Goal: Book appointment/travel/reservation

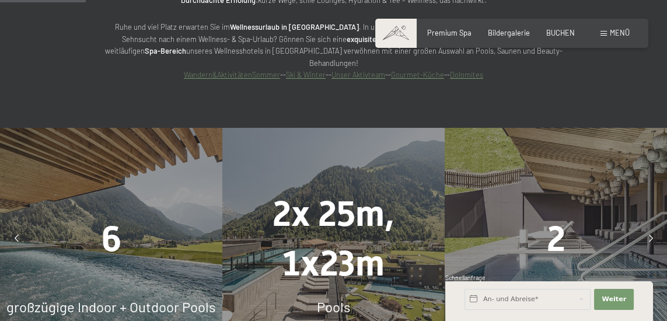
scroll to position [720, 0]
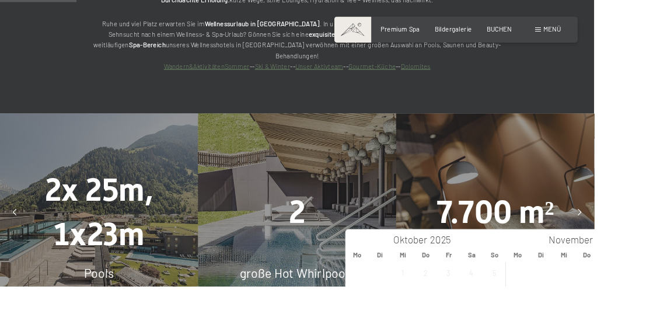
type input "Sa. 18.10.2025 - Mo. 20.10.2025"
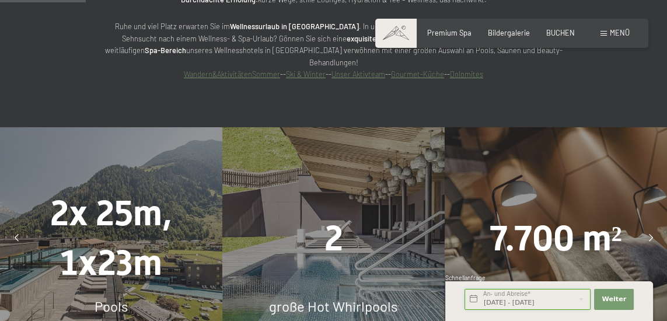
scroll to position [0, 6]
click at [621, 304] on span "Weiter" at bounding box center [614, 299] width 25 height 9
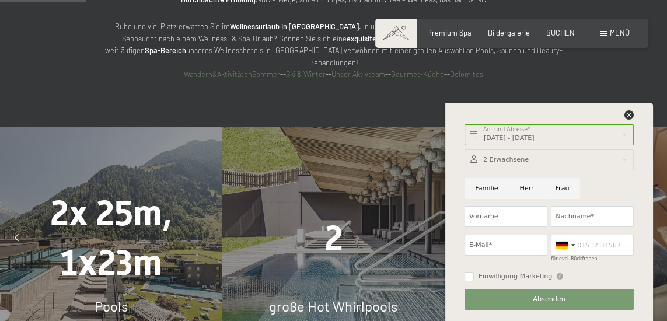
scroll to position [0, 0]
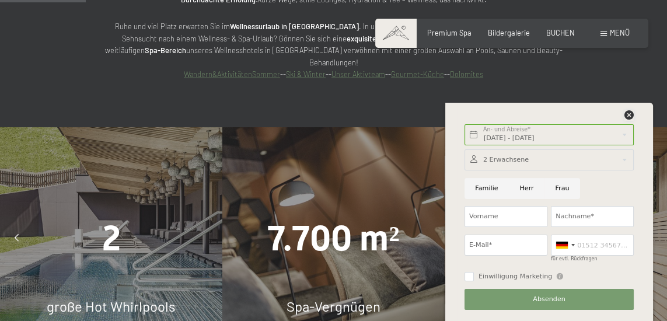
click at [633, 120] on icon at bounding box center [629, 114] width 9 height 9
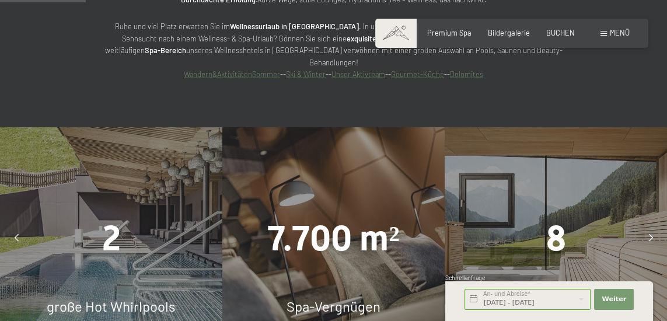
click at [374, 298] on span "Spa-Vergnügen" at bounding box center [334, 306] width 94 height 17
click at [643, 227] on div at bounding box center [650, 238] width 23 height 23
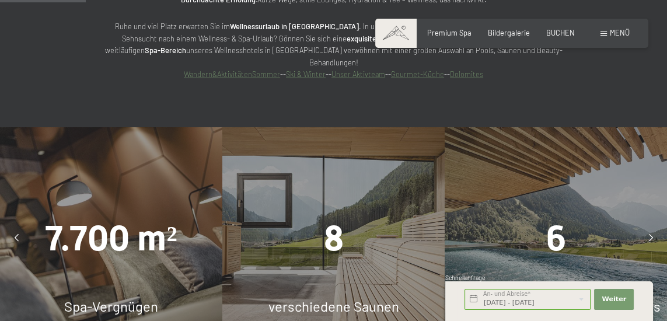
click at [358, 248] on div "8 verschiedene Saunen" at bounding box center [333, 238] width 222 height 222
click at [343, 218] on span "8" at bounding box center [333, 238] width 20 height 41
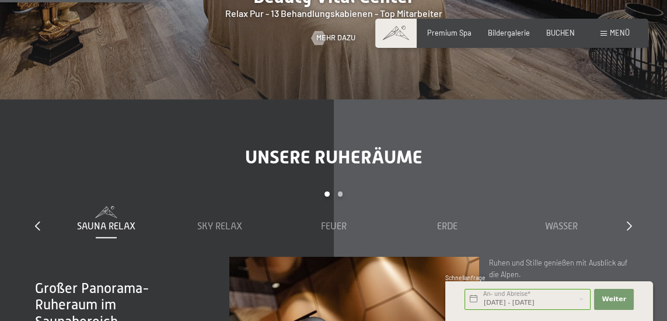
scroll to position [1258, 0]
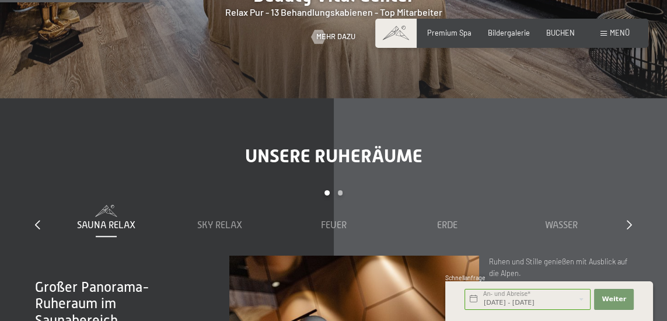
click at [224, 220] on span "Sky Relax" at bounding box center [219, 225] width 45 height 11
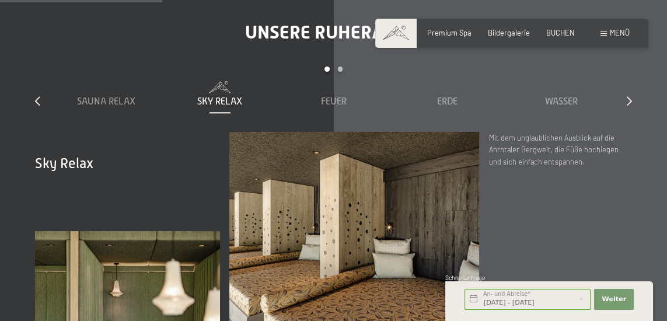
scroll to position [1385, 0]
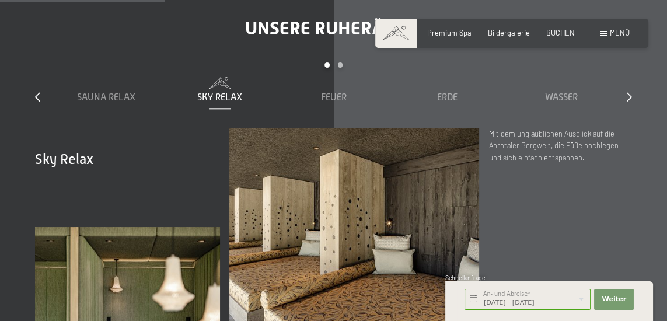
click at [337, 92] on span "Feuer" at bounding box center [334, 97] width 26 height 11
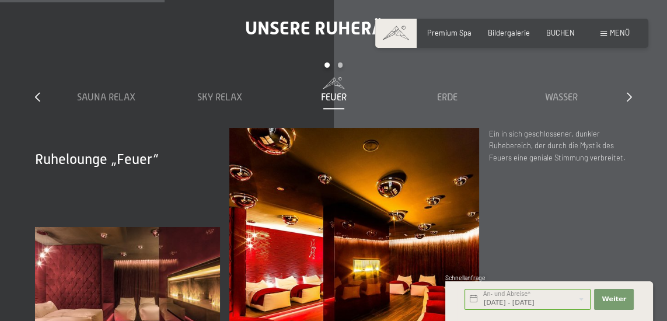
click at [450, 92] on span "Erde" at bounding box center [447, 97] width 20 height 11
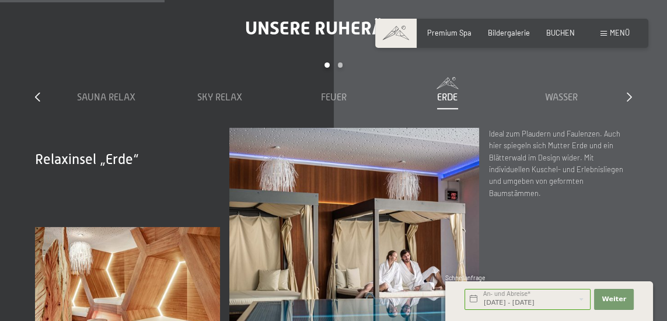
click at [568, 92] on span "Wasser" at bounding box center [561, 97] width 33 height 11
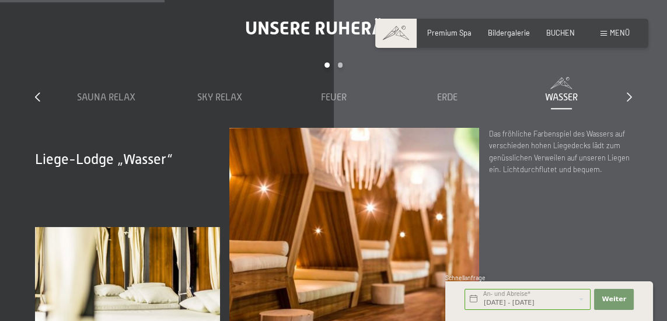
click at [628, 92] on icon at bounding box center [629, 96] width 5 height 9
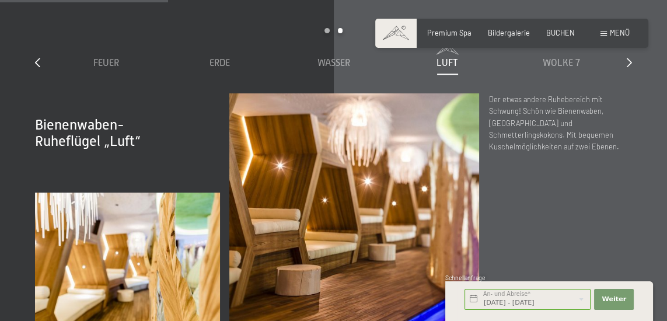
scroll to position [1393, 0]
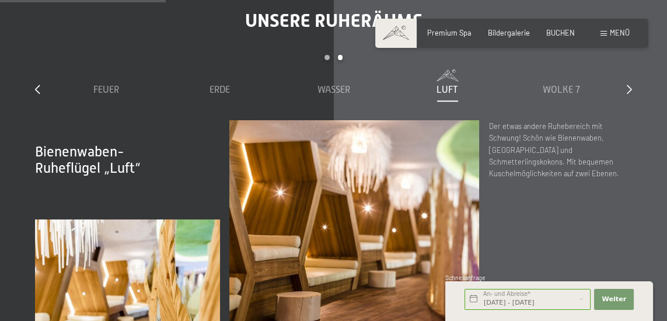
click at [629, 85] on icon at bounding box center [629, 89] width 5 height 9
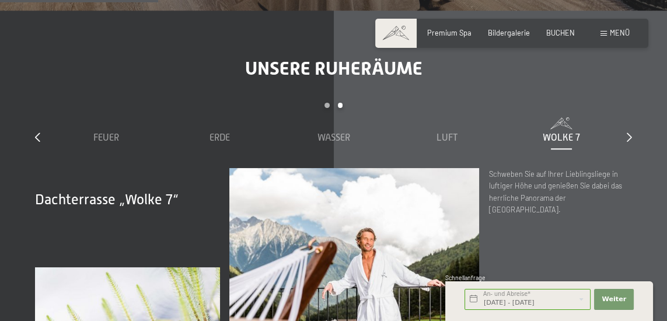
scroll to position [1331, 0]
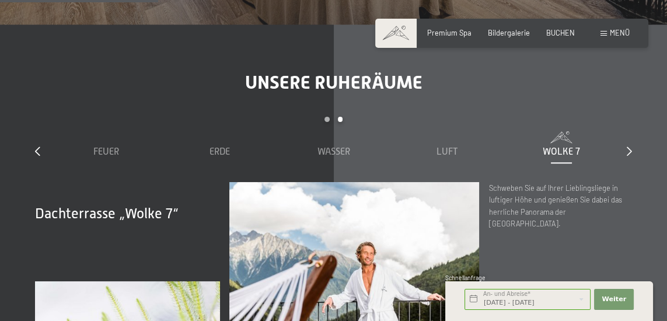
click at [628, 147] on icon at bounding box center [629, 151] width 5 height 9
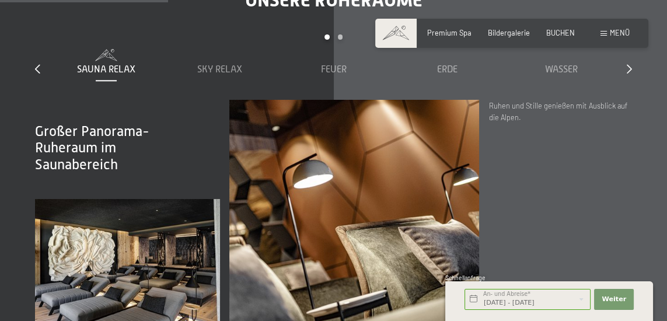
scroll to position [1414, 0]
click at [624, 33] on span "Menü" at bounding box center [620, 32] width 20 height 9
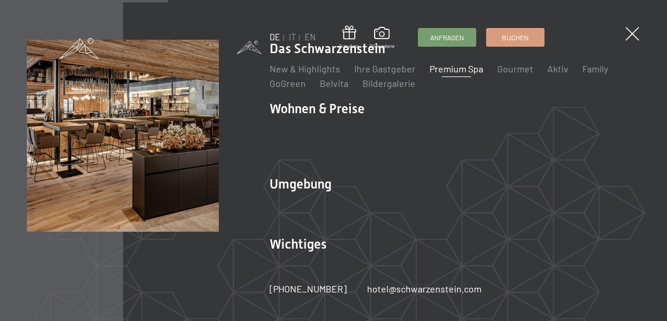
click at [305, 134] on li "Wohnen & Preise Inklusivleistungen Zimmer & Preise Liste Angebote Liste Familie…" at bounding box center [455, 133] width 371 height 66
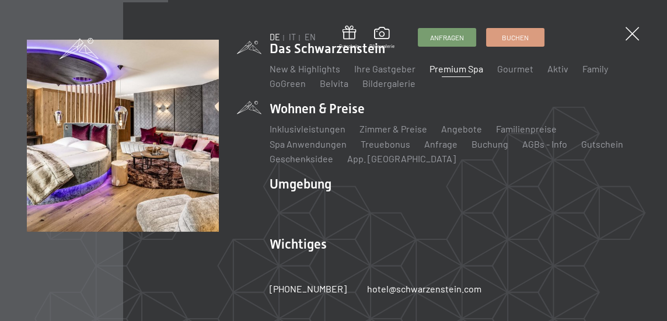
click at [361, 128] on li "Wohnen & Preise Inklusivleistungen Zimmer & Preise Liste Angebote Liste Familie…" at bounding box center [455, 133] width 371 height 66
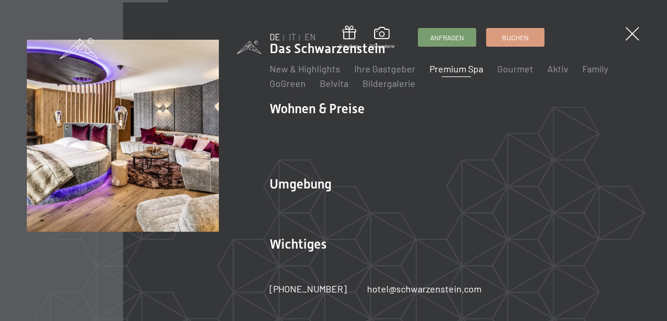
click at [409, 134] on link "Zimmer & Preise" at bounding box center [394, 128] width 68 height 11
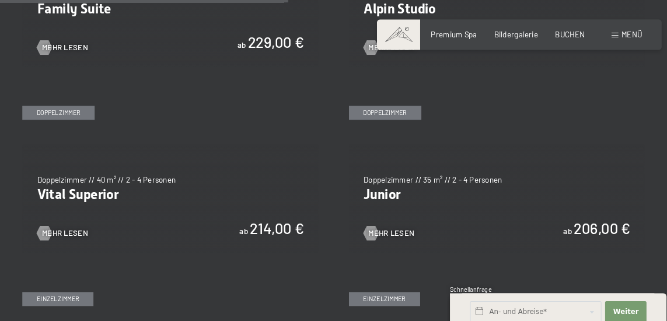
scroll to position [1252, 0]
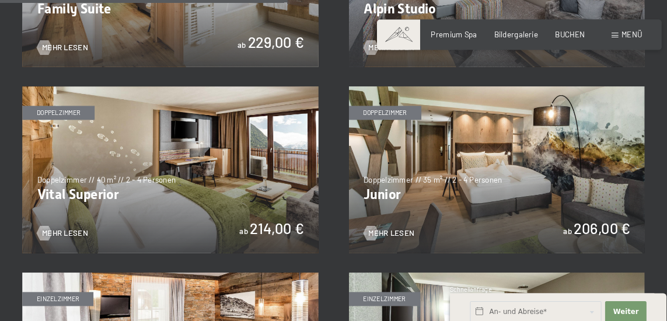
click at [402, 225] on span "Mehr Lesen" at bounding box center [389, 223] width 44 height 11
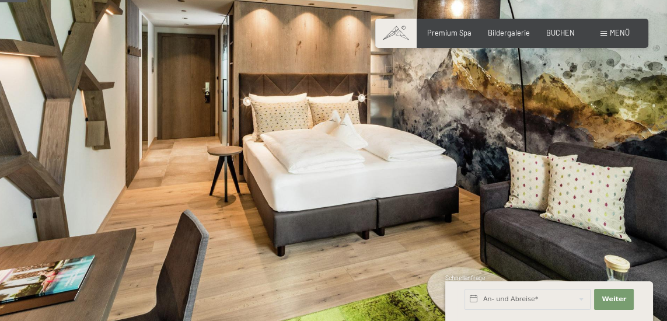
scroll to position [57, 0]
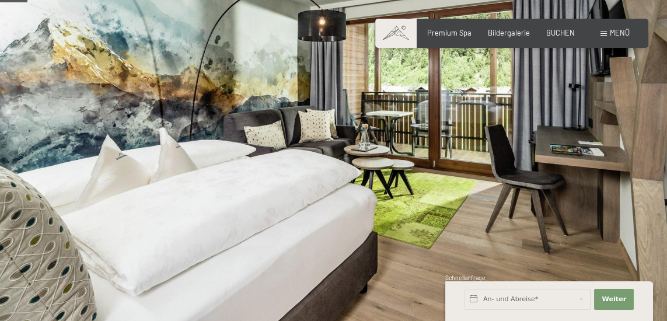
click at [625, 166] on div at bounding box center [501, 132] width 334 height 379
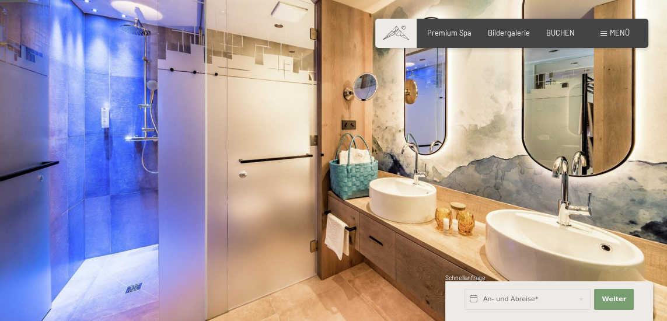
click at [651, 169] on div at bounding box center [501, 132] width 334 height 379
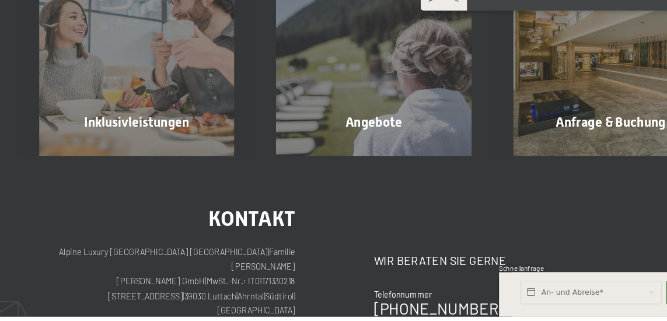
scroll to position [1134, 0]
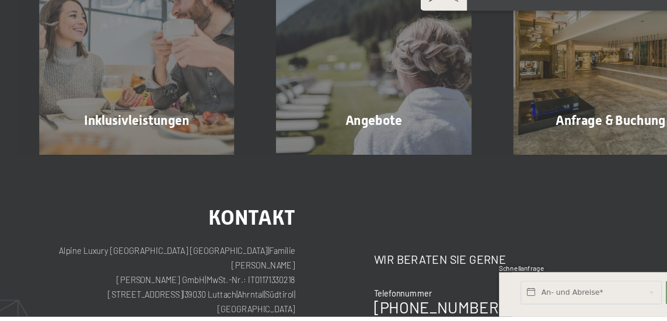
click at [346, 153] on div "Angebote Mehr erfahren" at bounding box center [333, 89] width 211 height 174
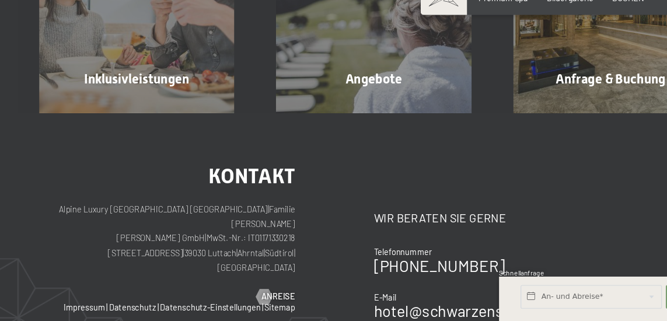
scroll to position [1175, 0]
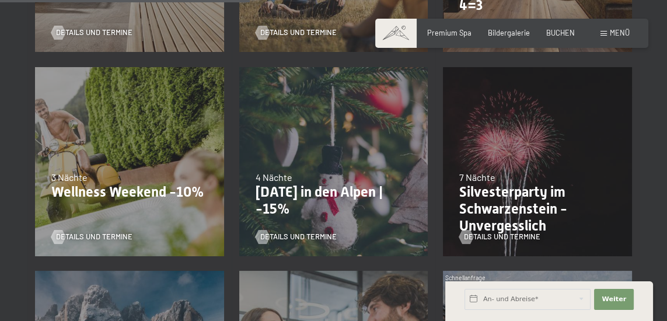
scroll to position [640, 0]
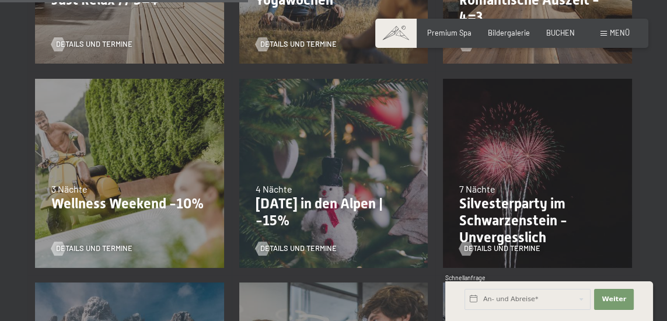
click at [127, 211] on p "Wellness Weekend -10%" at bounding box center [129, 204] width 156 height 17
click at [122, 156] on div "13.11.–01.12.2025 11.12.–22.12.2025 15.01.–26.01.2026 12.03.–23.03.2026 14.05.–…" at bounding box center [129, 173] width 204 height 204
click at [79, 252] on span "Details und Termine" at bounding box center [94, 248] width 76 height 11
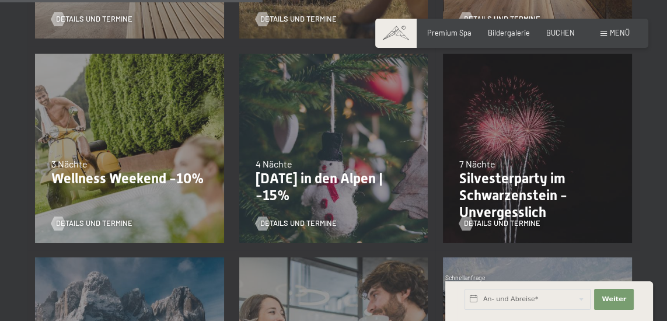
scroll to position [678, 0]
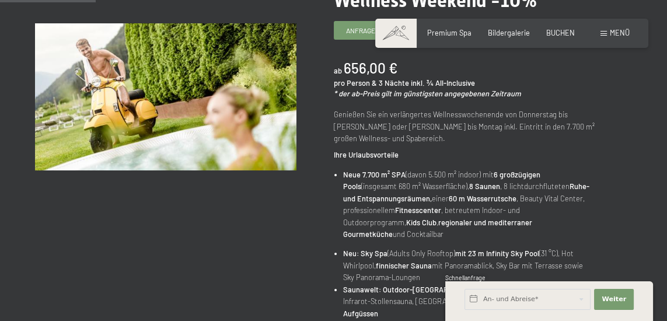
scroll to position [181, 0]
